Goal: Task Accomplishment & Management: Complete application form

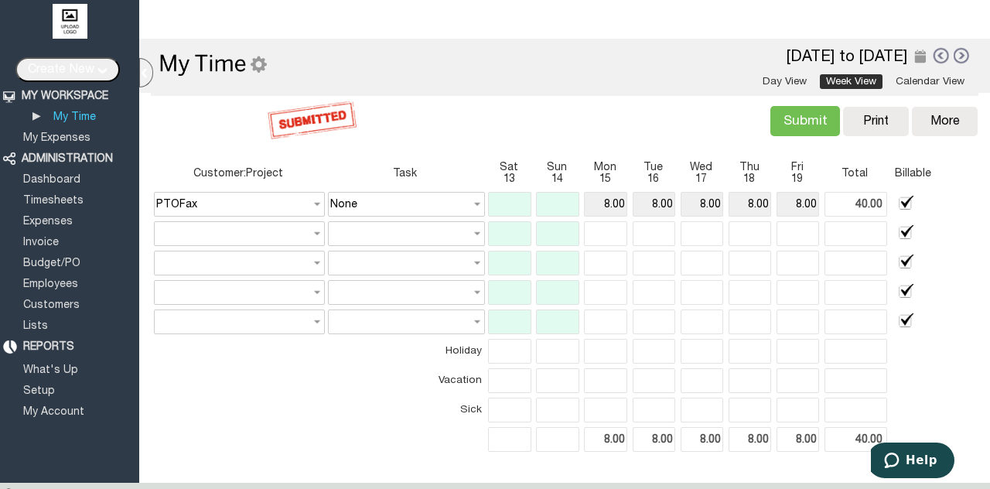
click at [954, 56] on link at bounding box center [962, 55] width 17 height 17
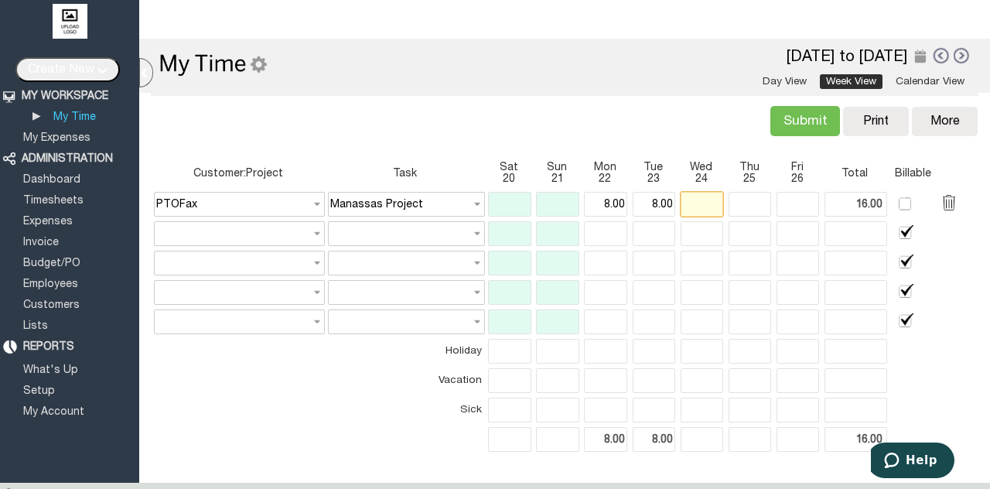
click at [704, 212] on input "text" at bounding box center [702, 204] width 43 height 25
type input "8.00"
type input "8"
type input "32.00"
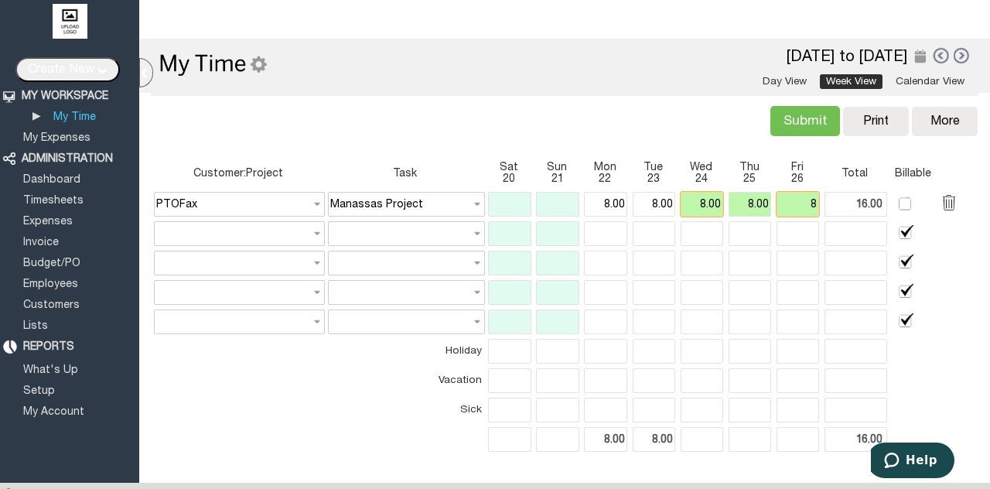
type input "8.00"
type input "32.00"
type input "40.00"
type input "8.00"
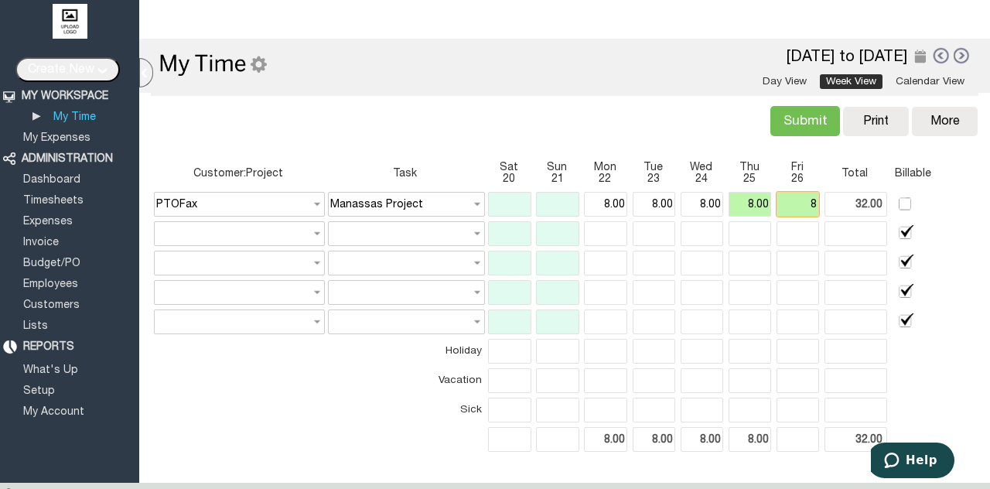
type input "40.00"
type input "8.00"
click at [620, 121] on div "Submit Verify Conflict Copy Print [GEOGRAPHIC_DATA] More Copy Previous [GEOGRAP…" at bounding box center [565, 120] width 834 height 54
click at [804, 118] on input "Submit" at bounding box center [805, 121] width 70 height 30
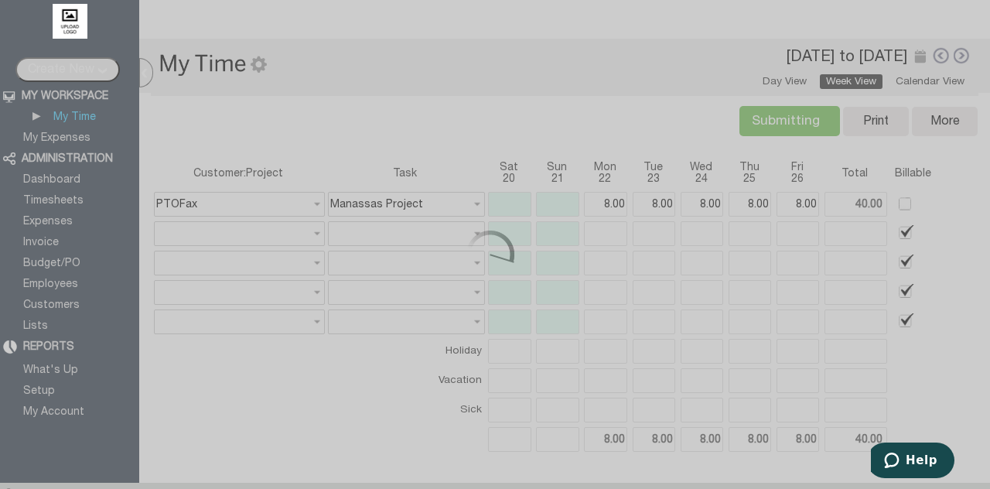
type input "Submit"
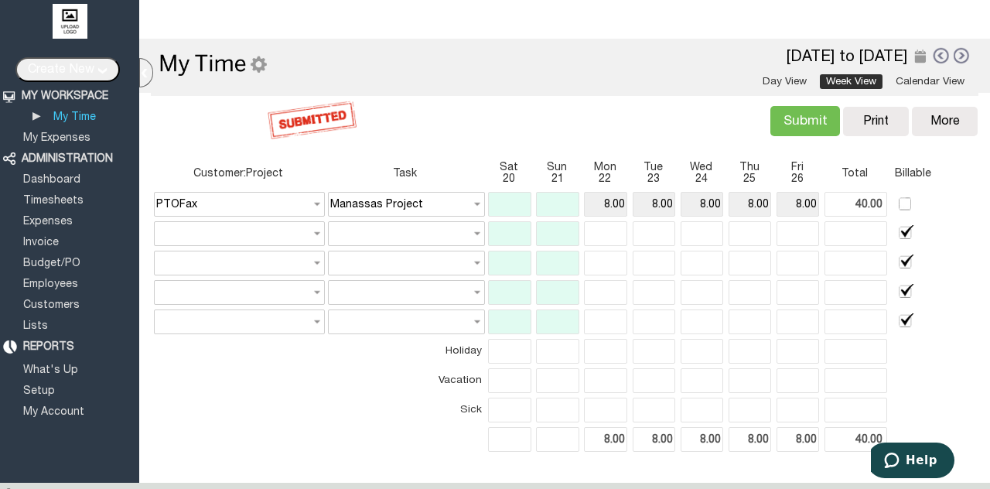
click at [261, 67] on img at bounding box center [213, 64] width 108 height 24
click at [261, 67] on div "▴" at bounding box center [255, 81] width 12 height 29
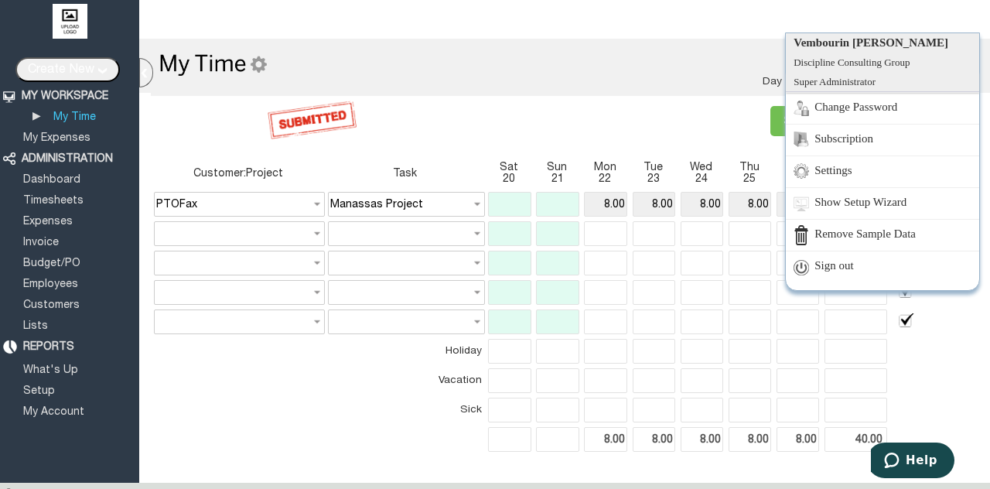
click at [969, 15] on div "Vembourin [PERSON_NAME] Discipline Consulting Group Super Administrator Change …" at bounding box center [971, 20] width 17 height 25
click at [834, 176] on link "Settings" at bounding box center [882, 171] width 193 height 32
